Goal: Information Seeking & Learning: Find specific fact

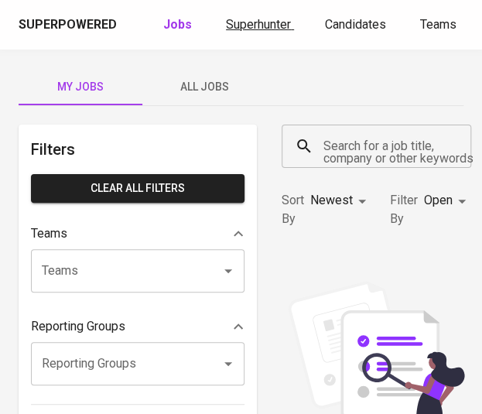
click at [255, 19] on span "Superhunter" at bounding box center [258, 24] width 65 height 15
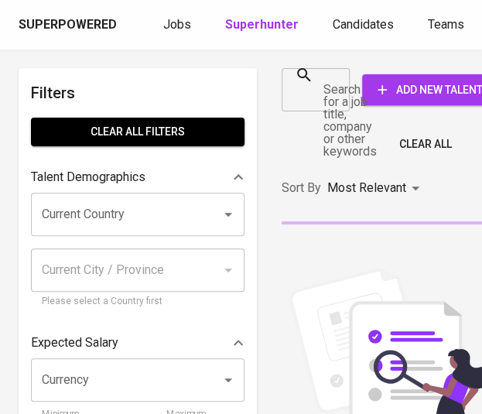
click at [322, 94] on div "Search for a job title, company or other keywords" at bounding box center [315, 89] width 68 height 43
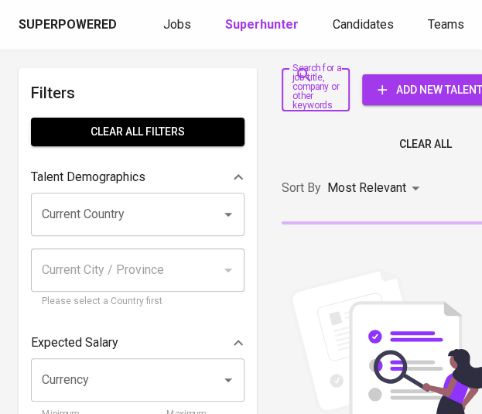
paste input "[EMAIL_ADDRESS][DOMAIN_NAME]"
type input "[EMAIL_ADDRESS][DOMAIN_NAME]"
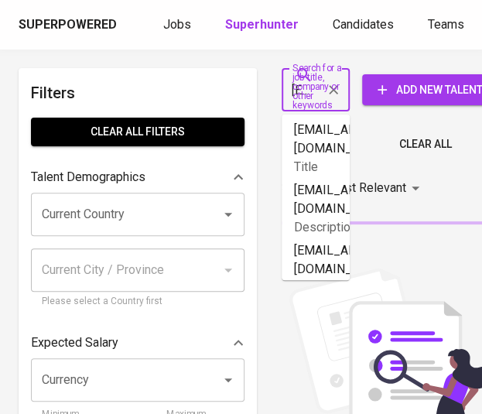
scroll to position [0, 131]
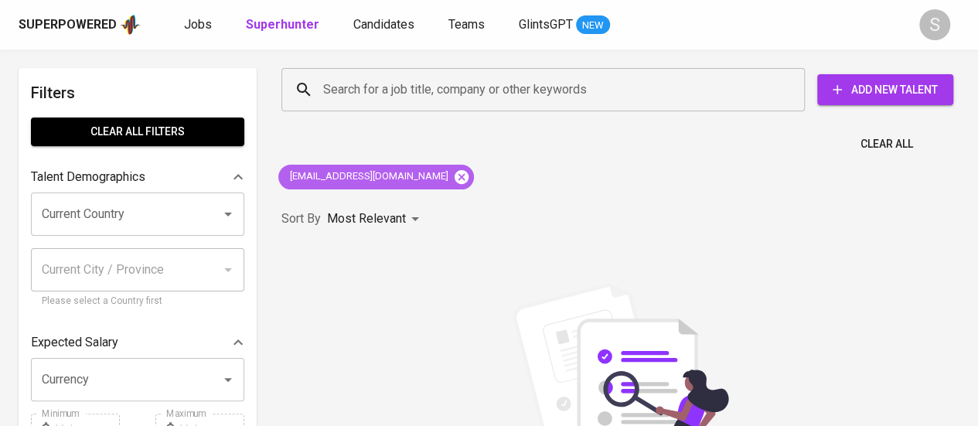
click at [455, 177] on icon at bounding box center [462, 176] width 14 height 14
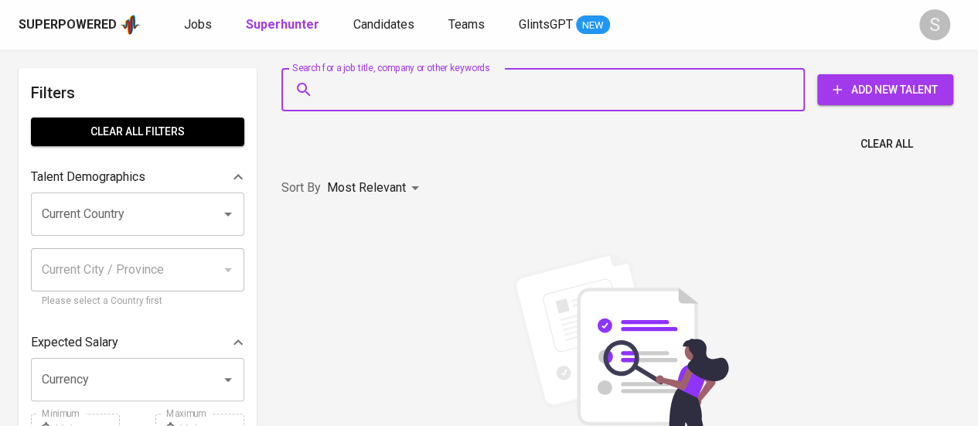
click at [366, 90] on input "Search for a job title, company or other keywords" at bounding box center [546, 89] width 455 height 29
paste input "[EMAIL_ADDRESS][DOMAIN_NAME]"
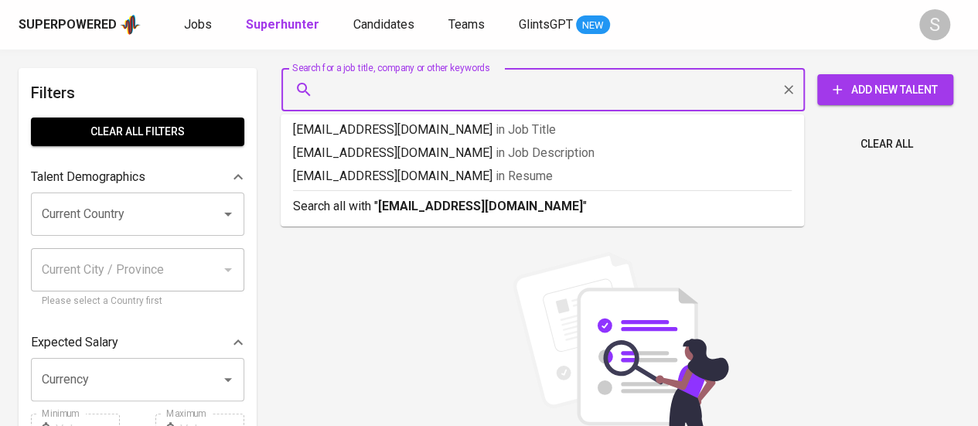
type input "[EMAIL_ADDRESS][DOMAIN_NAME]"
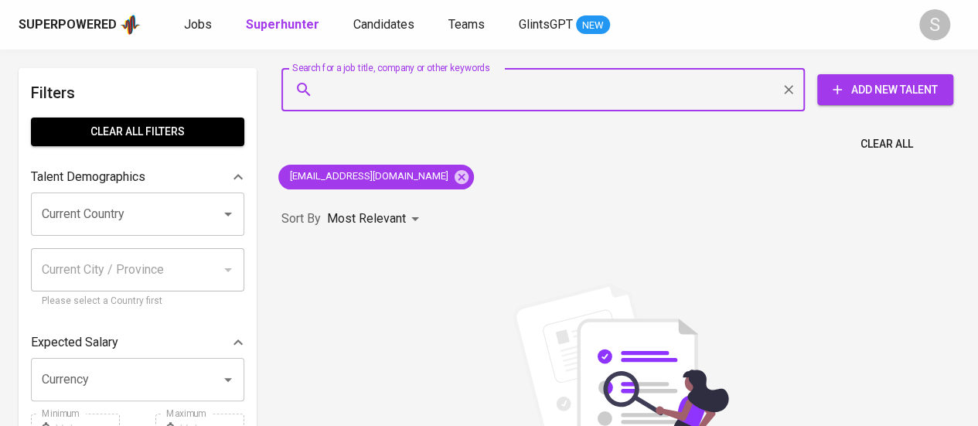
click at [366, 90] on input "Search for a job title, company or other keywords" at bounding box center [546, 89] width 455 height 29
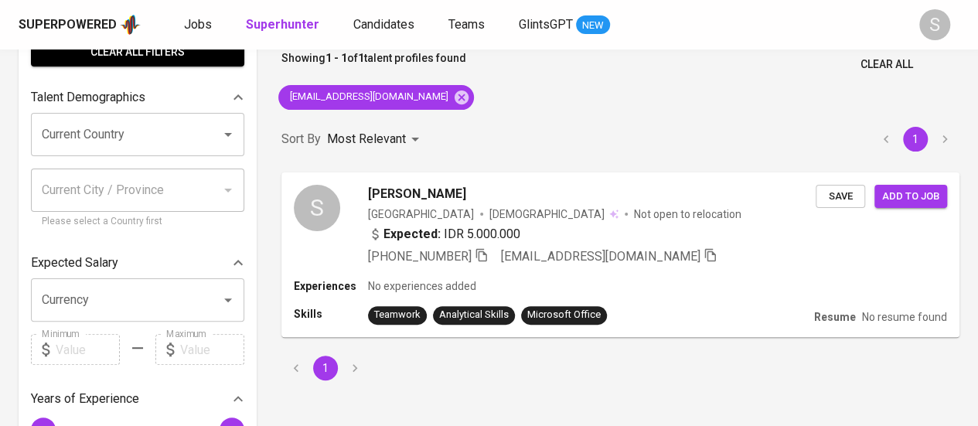
scroll to position [80, 0]
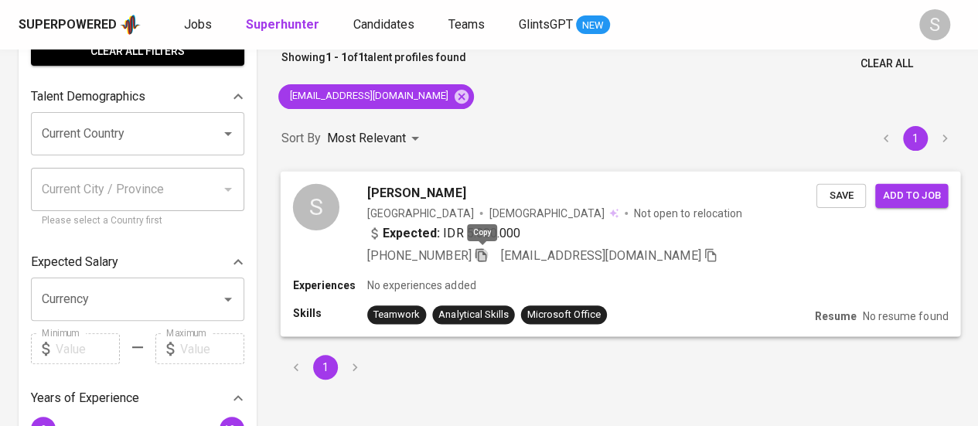
click at [481, 250] on icon "button" at bounding box center [480, 254] width 11 height 13
click at [481, 254] on icon "button" at bounding box center [481, 254] width 14 height 14
